Goal: Information Seeking & Learning: Learn about a topic

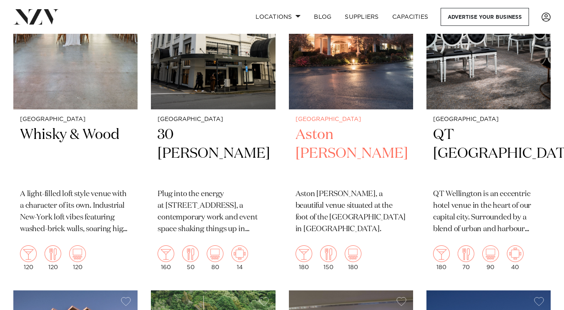
scroll to position [417, 0]
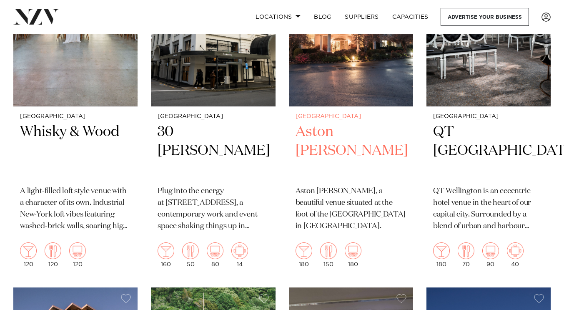
click at [352, 130] on h2 "Aston [PERSON_NAME]" at bounding box center [351, 151] width 111 height 56
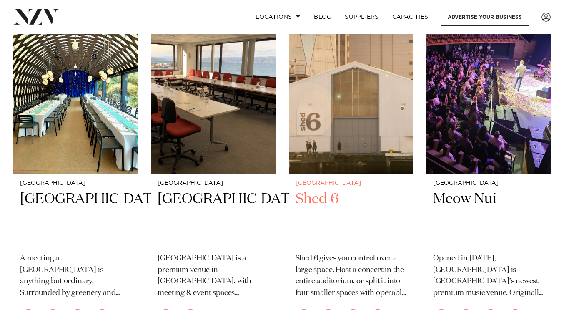
scroll to position [2126, 0]
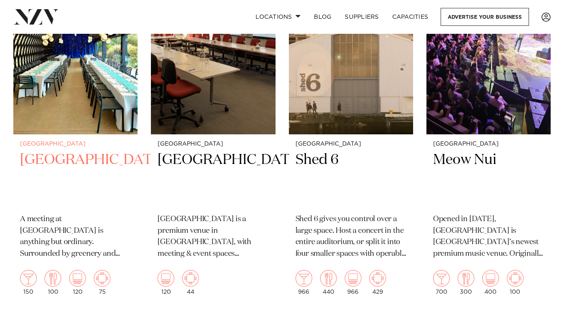
click at [67, 100] on img at bounding box center [75, 50] width 124 height 167
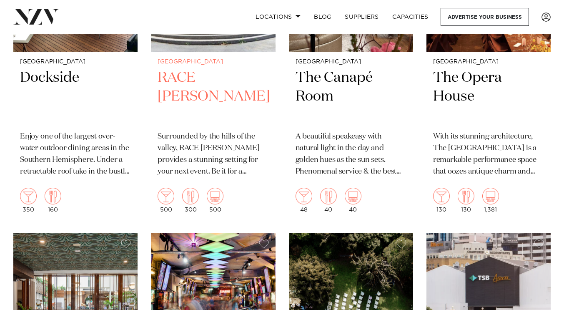
scroll to position [2823, 0]
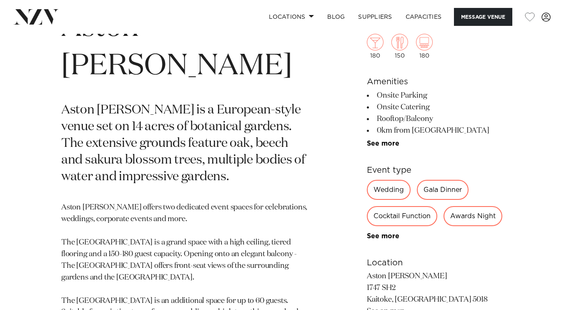
scroll to position [333, 0]
click at [381, 180] on div "Wedding" at bounding box center [389, 190] width 44 height 20
click at [382, 180] on div "Wedding" at bounding box center [389, 190] width 44 height 20
click at [384, 180] on div "Wedding" at bounding box center [389, 190] width 44 height 20
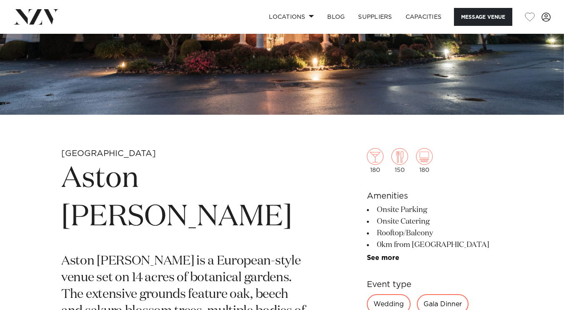
scroll to position [167, 0]
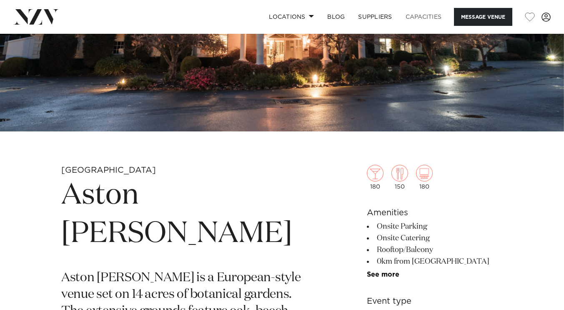
click at [434, 20] on link "Capacities" at bounding box center [424, 17] width 50 height 18
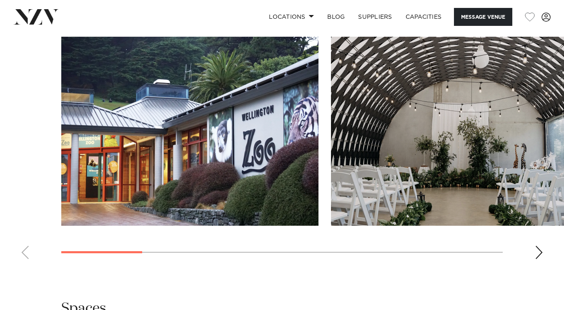
scroll to position [1084, 0]
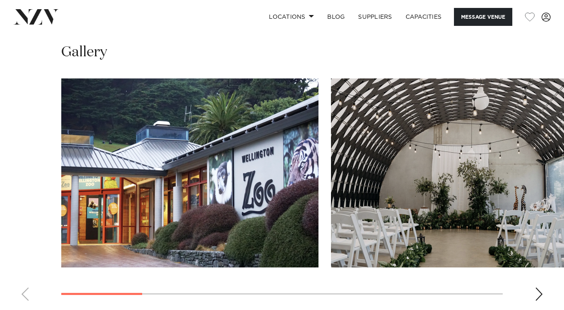
click at [446, 192] on img "2 / 9" at bounding box center [459, 172] width 257 height 189
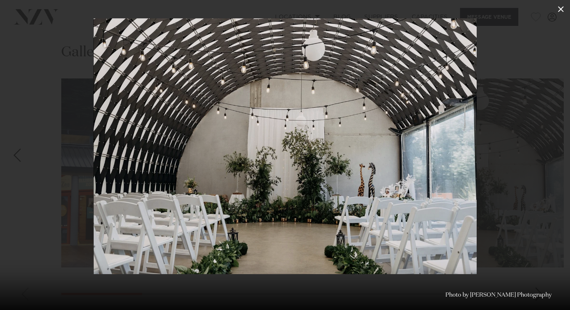
click at [562, 8] on icon at bounding box center [561, 9] width 6 height 6
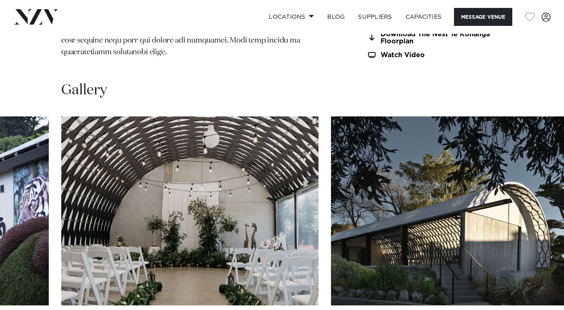
scroll to position [1000, 0]
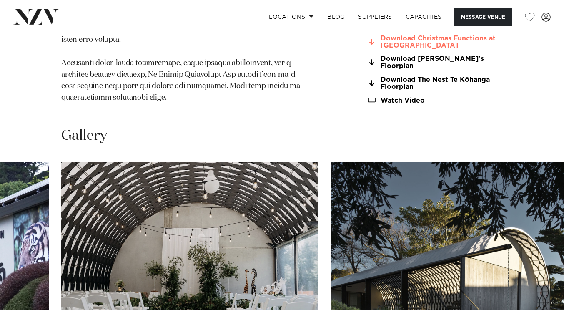
click at [458, 46] on link "Download Christmas Functions at TeNukua" at bounding box center [435, 42] width 136 height 14
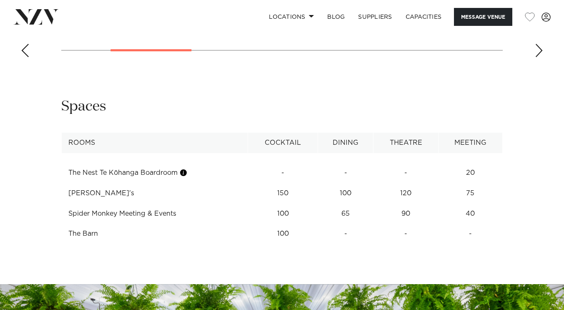
scroll to position [1334, 0]
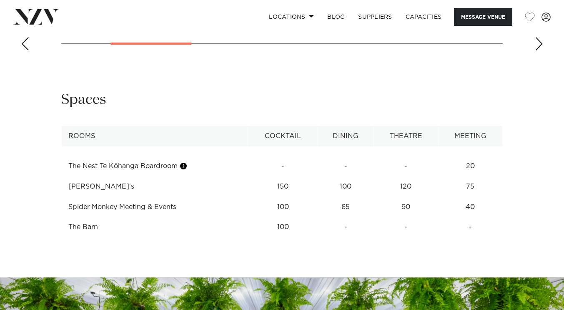
click at [151, 205] on td "Spider Monkey Meeting & Events" at bounding box center [155, 207] width 186 height 20
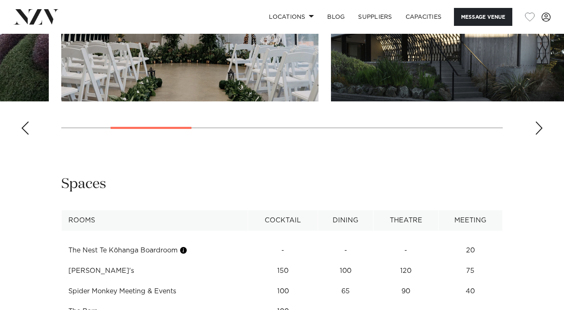
scroll to position [1193, 0]
